Goal: Find contact information

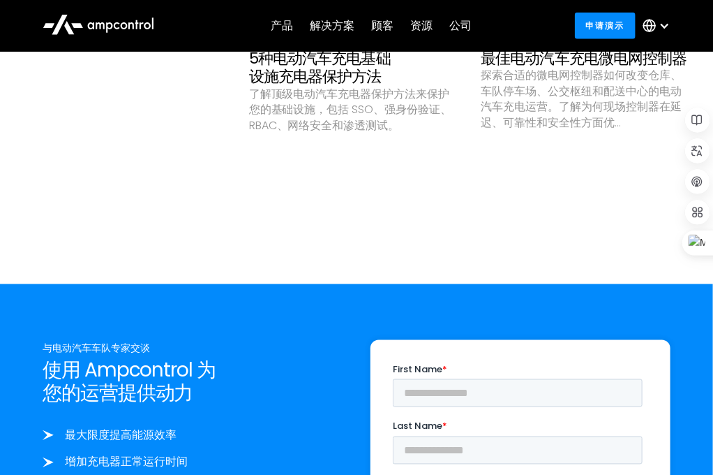
scroll to position [4327, 0]
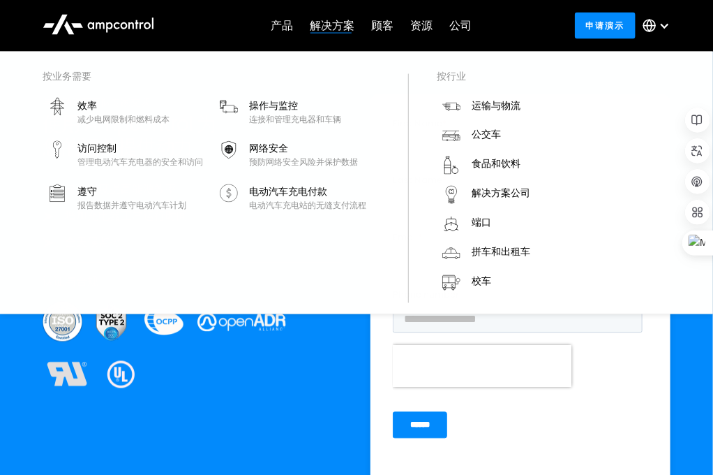
click at [336, 30] on font "解决方案" at bounding box center [333, 25] width 45 height 16
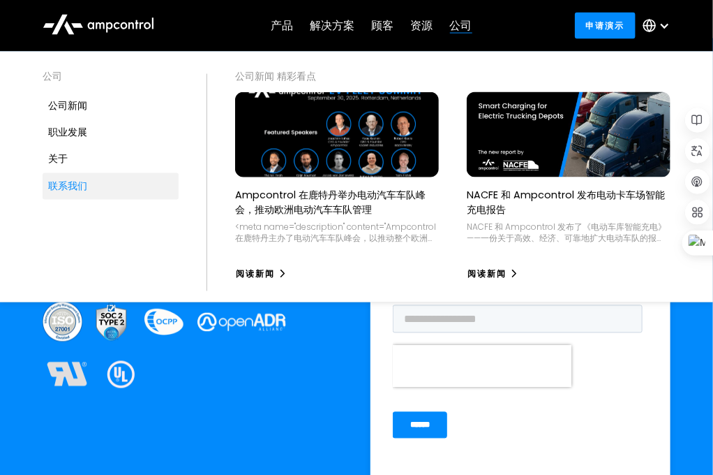
click at [86, 187] on font "联系我们" at bounding box center [67, 186] width 39 height 14
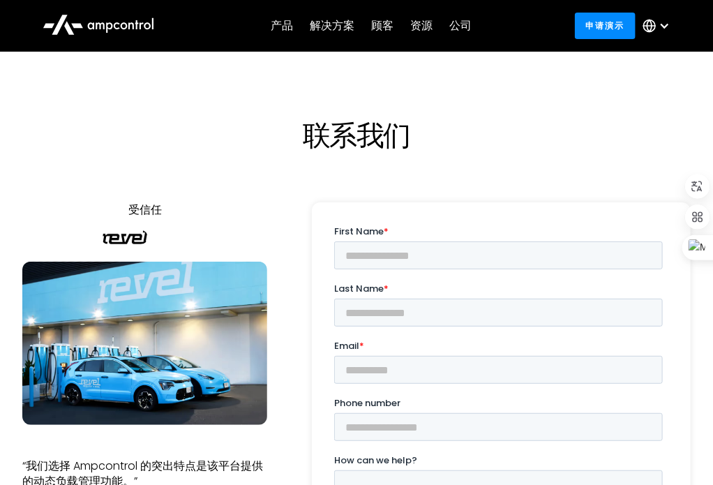
click at [236, 149] on h1 "联系我们" at bounding box center [357, 135] width 614 height 33
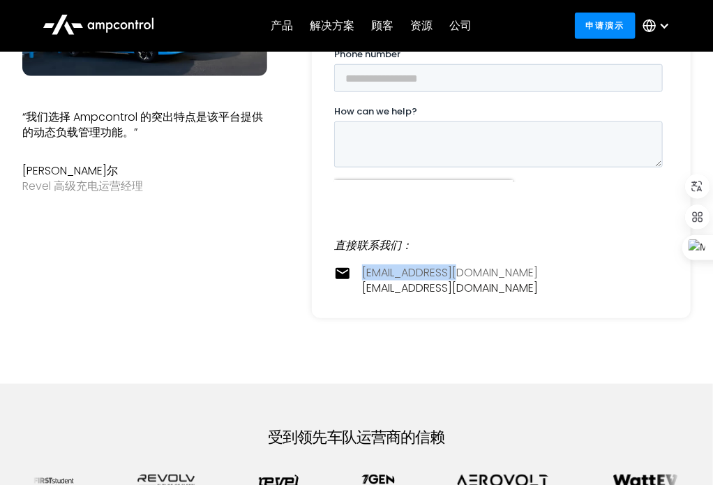
drag, startPoint x: 450, startPoint y: 286, endPoint x: 374, endPoint y: 275, distance: 76.9
click at [363, 273] on div "contact@ampcontrol.io pr@ampcontrol.io" at bounding box center [450, 280] width 176 height 31
click at [478, 297] on div "直接联系我们： contact@ampcontrol.io pr@ampcontrol.io" at bounding box center [501, 85] width 379 height 465
drag, startPoint x: 467, startPoint y: 290, endPoint x: 362, endPoint y: 270, distance: 106.5
click at [362, 270] on div "contact@ampcontrol.io pr@ampcontrol.io" at bounding box center [450, 280] width 176 height 31
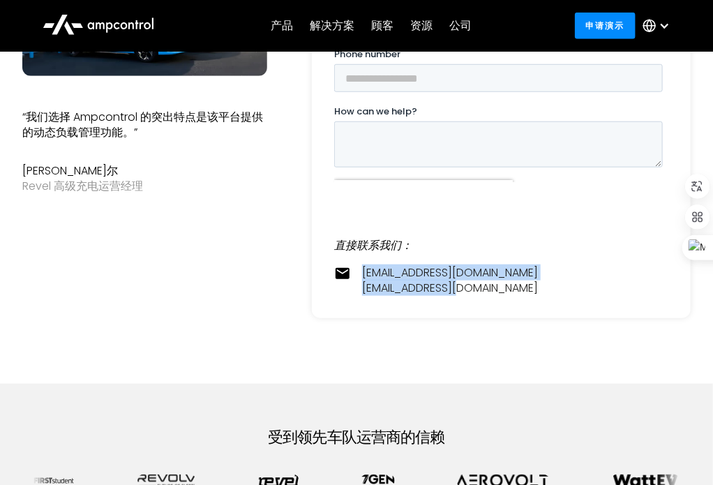
copy div "contact@ampcontrol.io pr@ampcontrol.io"
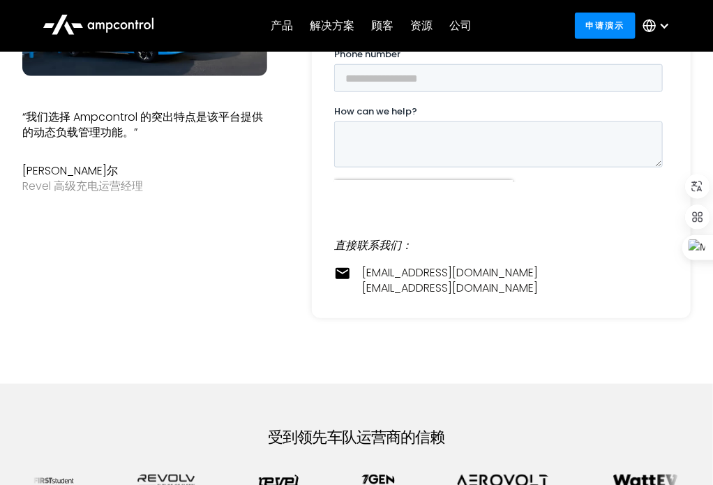
click at [246, 257] on div "受信任 “我们相信 Ampcontrol 的创新型人工智能驱动平台为我们提供了优化和监控电动汽车充电点所需的工具。” 伊霍尔·斯塔列普拉沃 WattEV 软件…" at bounding box center [144, 76] width 245 height 447
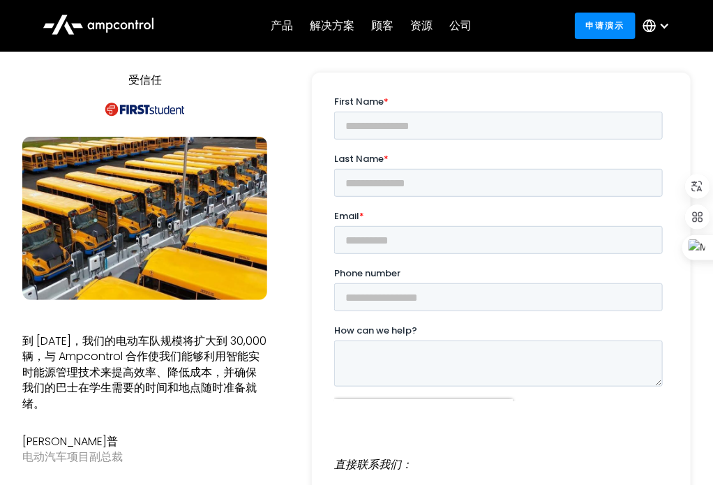
scroll to position [419, 0]
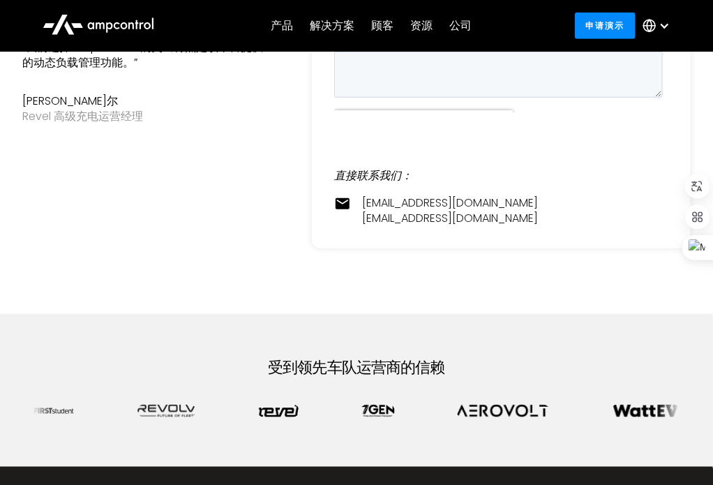
click at [203, 223] on div "受信任 “我们相信 Ampcontrol 的创新型人工智能驱动平台为我们提供了优化和监控电动汽车充电点所需的工具。” 伊霍尔·斯塔列普拉沃 WattEV 软件…" at bounding box center [144, 7] width 245 height 447
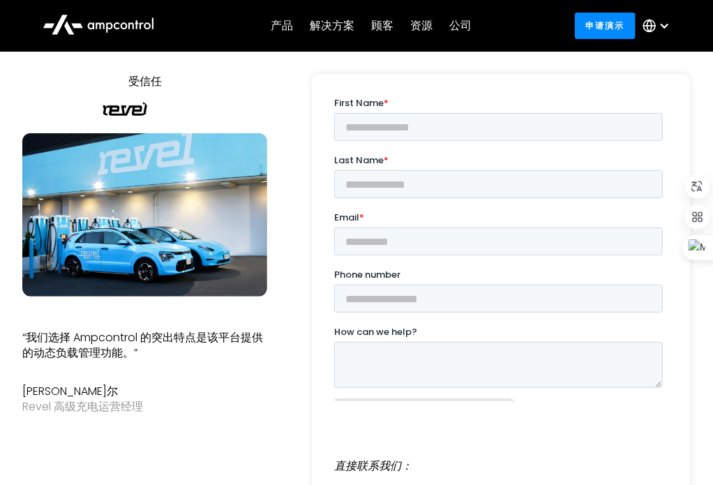
scroll to position [70, 0]
